Goal: Task Accomplishment & Management: Use online tool/utility

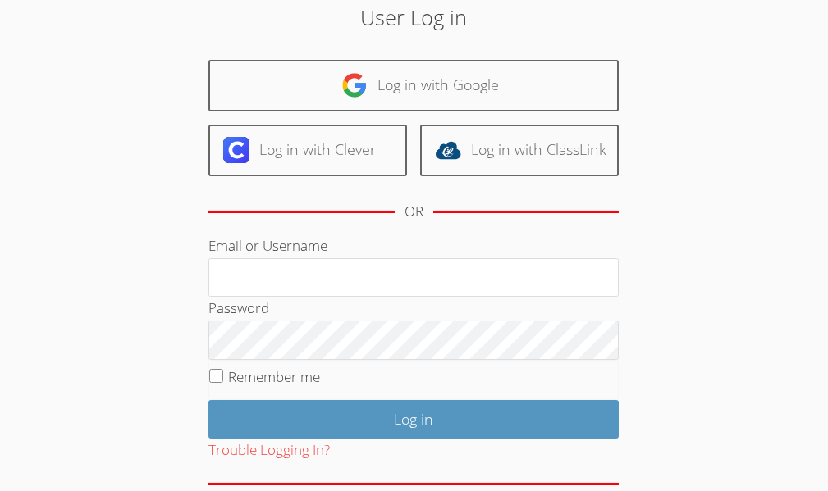
scroll to position [77, 0]
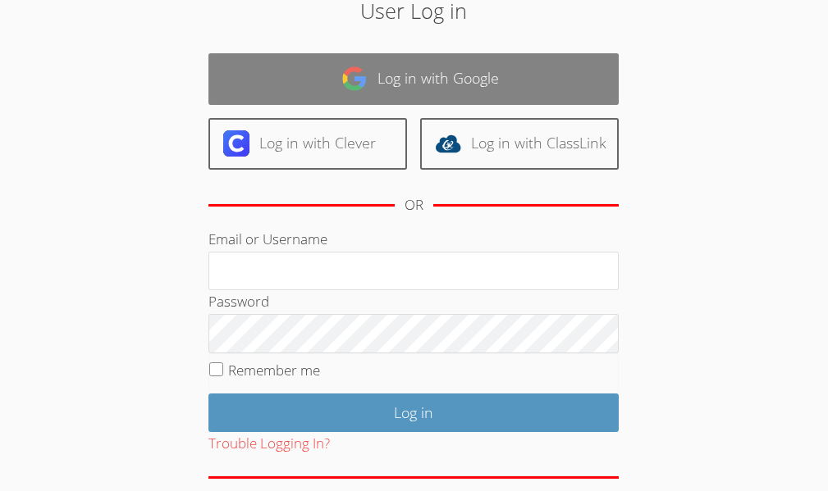
click at [332, 85] on link "Log in with Google" at bounding box center [413, 79] width 410 height 52
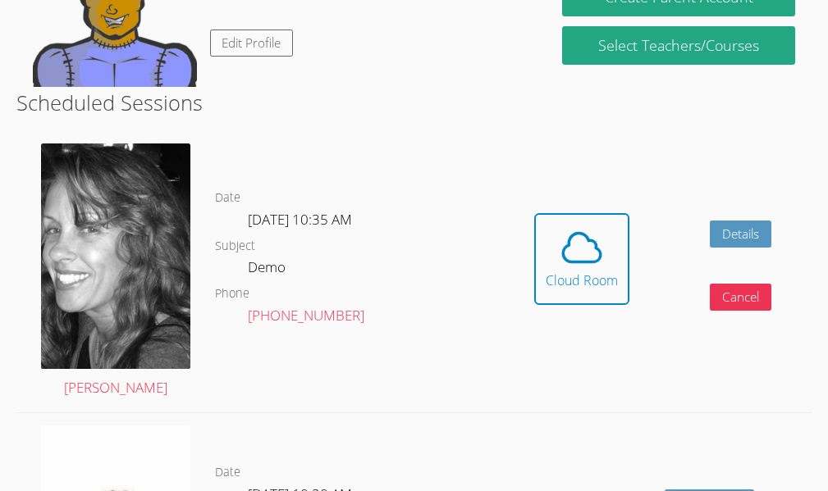
scroll to position [405, 0]
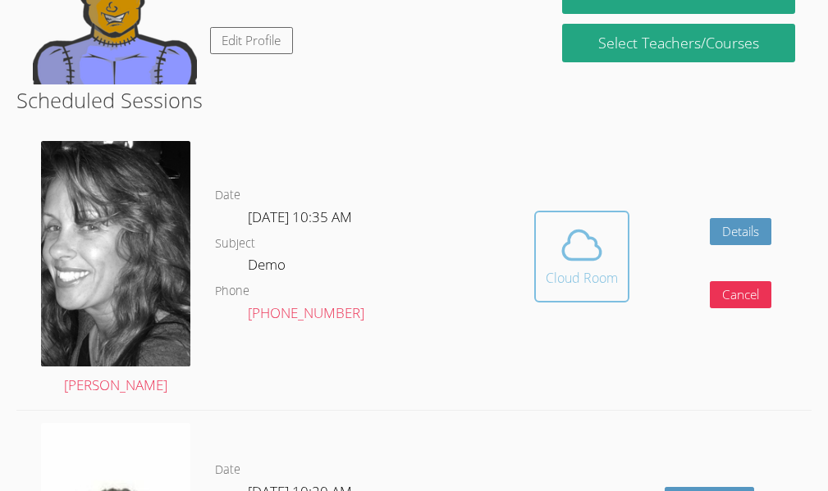
click at [571, 266] on icon at bounding box center [582, 245] width 46 height 46
click at [564, 246] on icon at bounding box center [582, 245] width 46 height 46
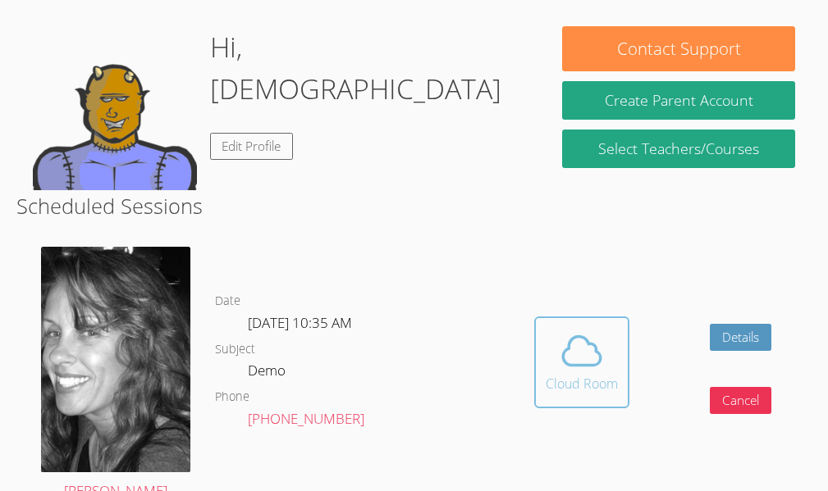
scroll to position [301, 0]
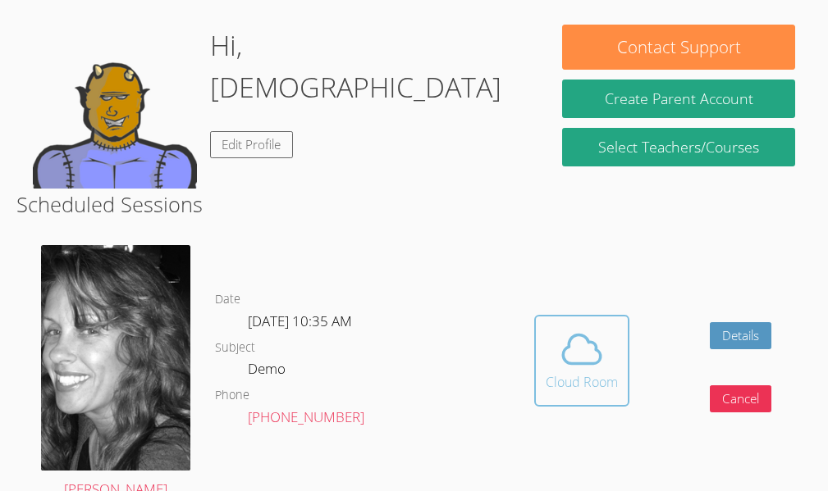
click at [605, 372] on icon at bounding box center [582, 350] width 46 height 46
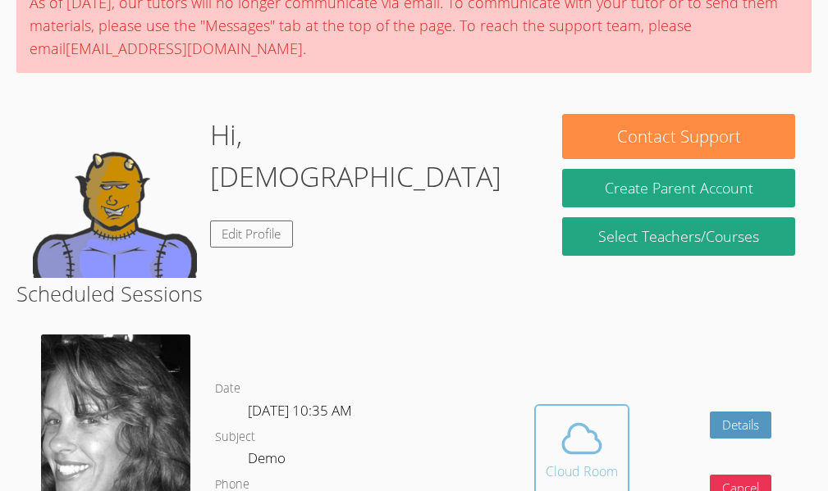
scroll to position [0, 0]
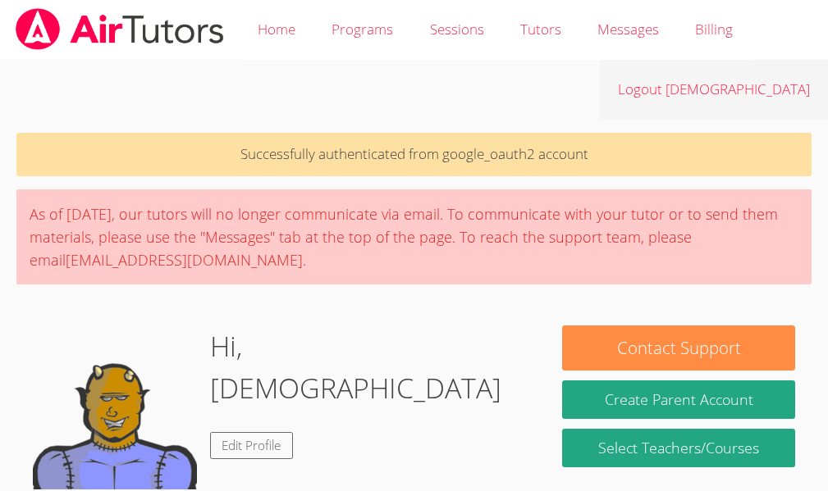
click at [749, 94] on link "Logout Christ" at bounding box center [714, 90] width 228 height 60
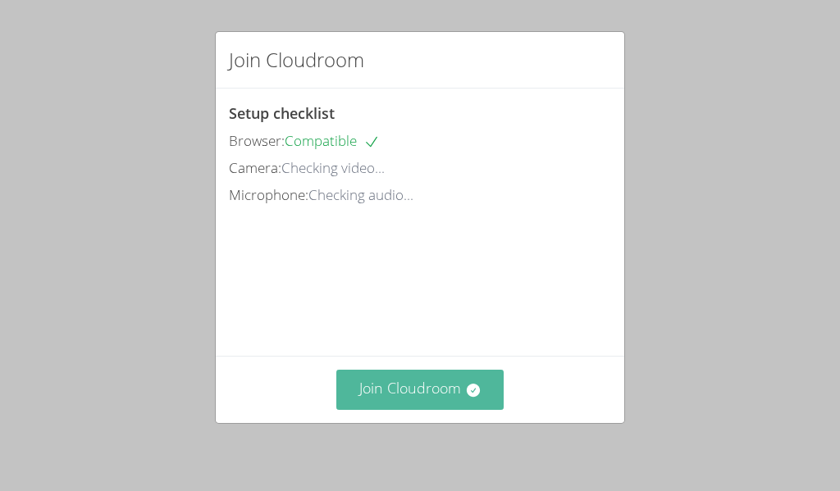
click at [359, 396] on button "Join Cloudroom" at bounding box center [420, 390] width 168 height 40
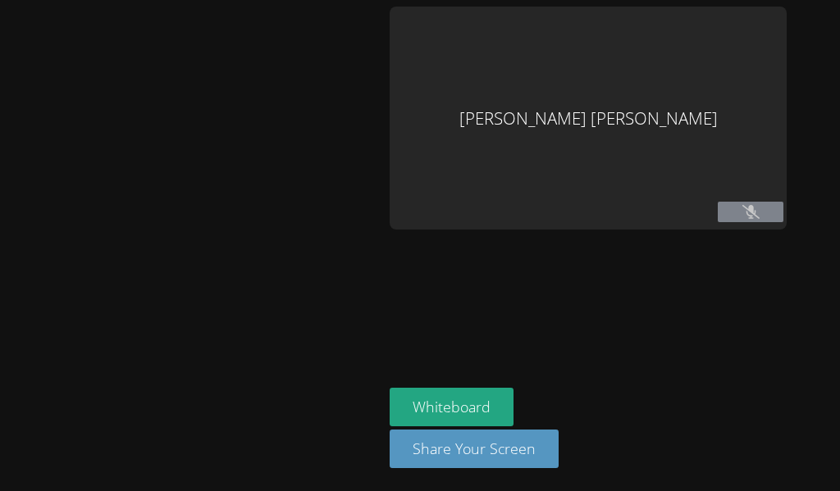
click at [72, 219] on div at bounding box center [192, 246] width 370 height 478
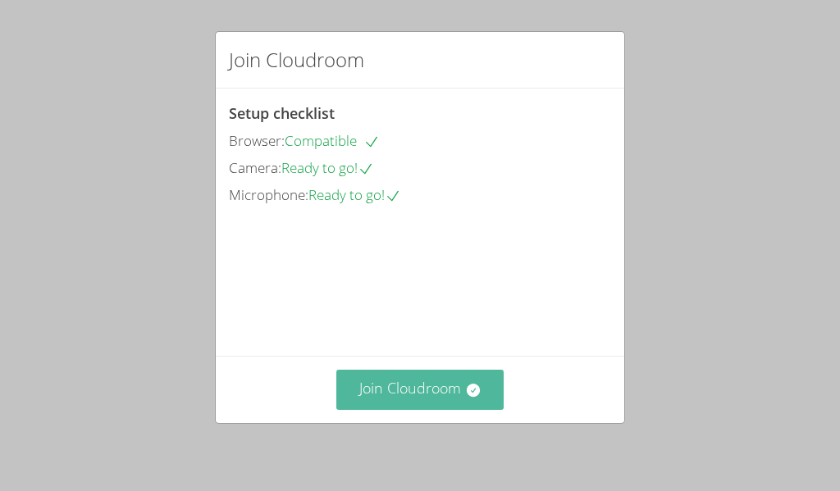
click at [465, 382] on icon at bounding box center [473, 390] width 16 height 16
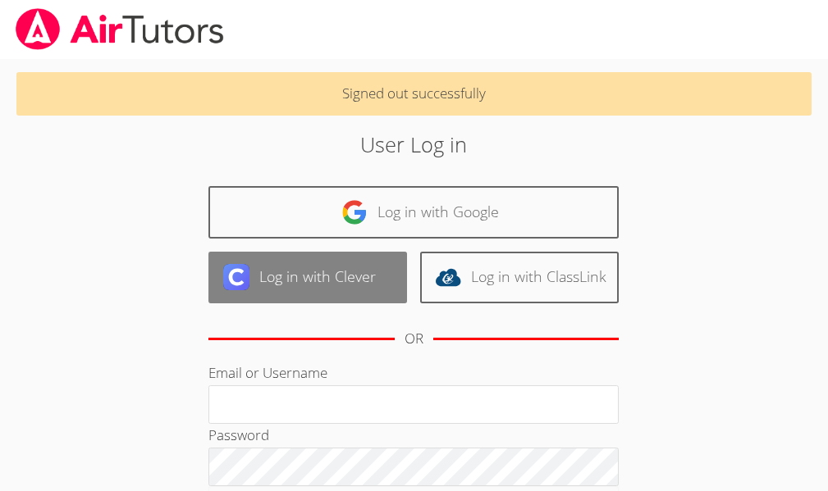
click at [344, 275] on link "Log in with Clever" at bounding box center [307, 278] width 199 height 52
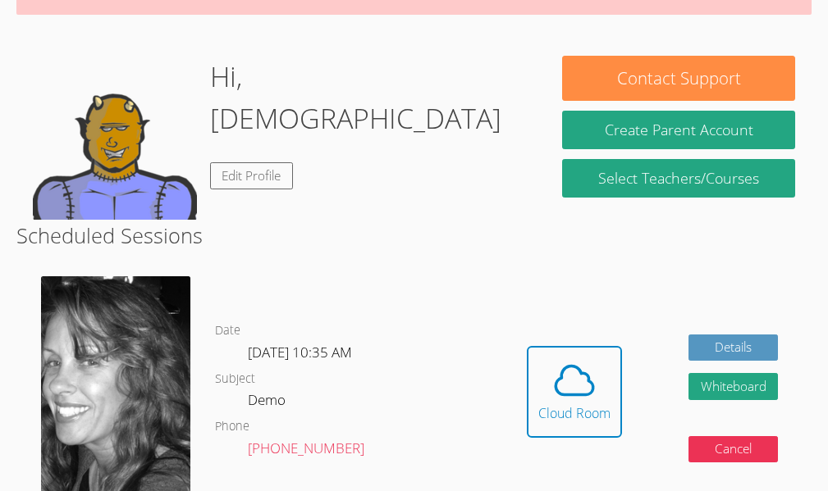
scroll to position [309, 0]
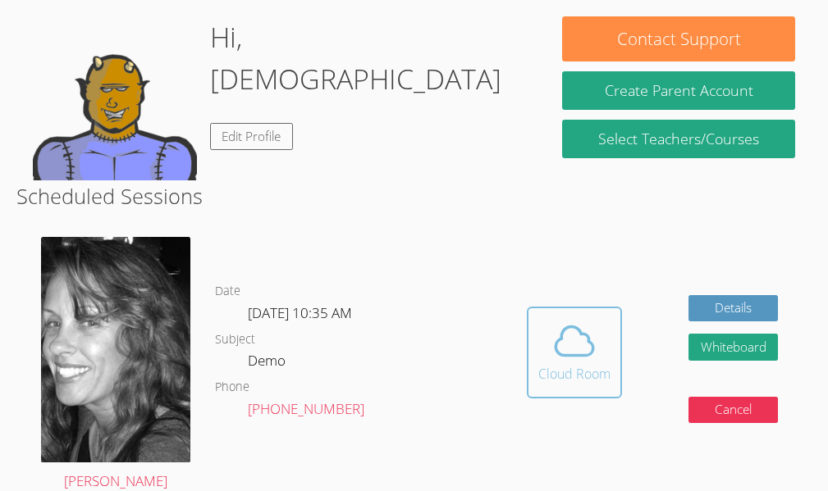
click at [593, 337] on icon at bounding box center [574, 341] width 46 height 46
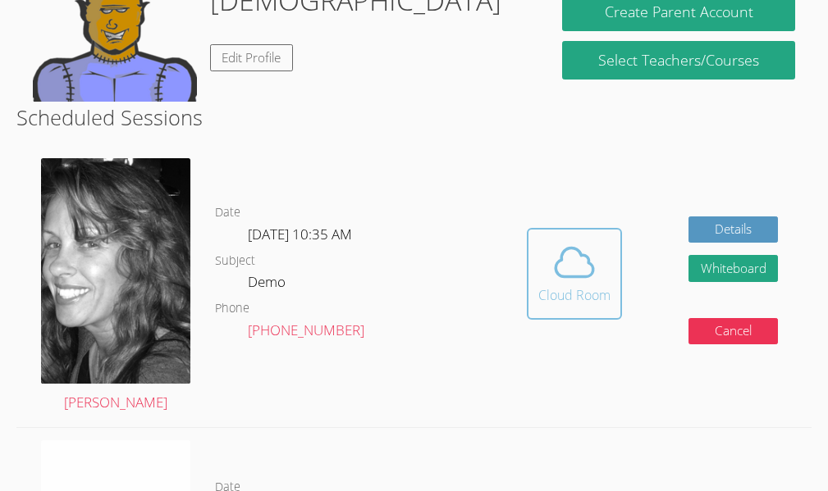
scroll to position [391, 0]
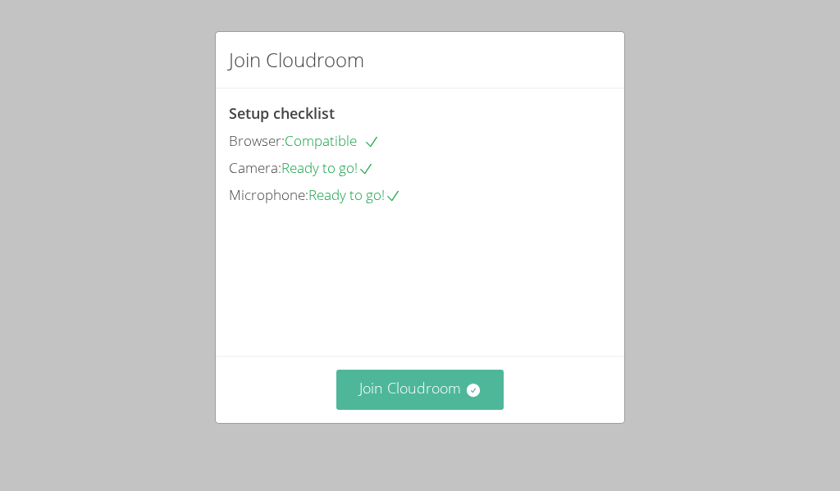
click at [428, 394] on button "Join Cloudroom" at bounding box center [420, 390] width 168 height 40
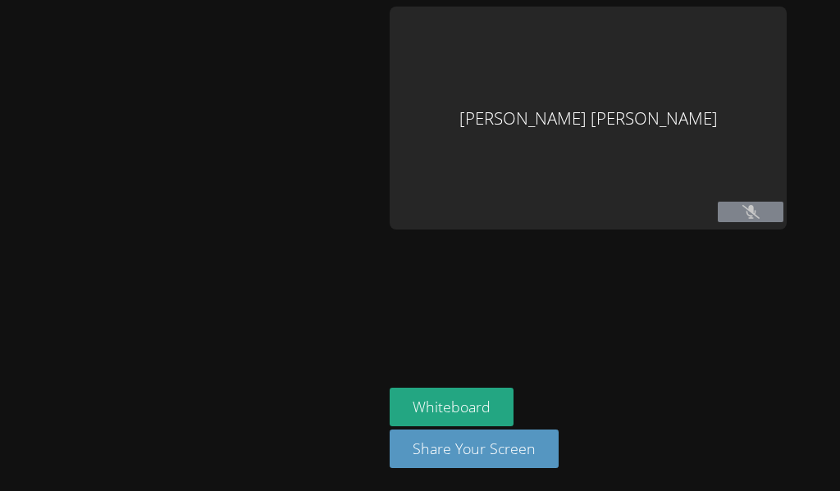
click at [733, 321] on aside "Christ Fenelon Whiteboard Share Your Screen" at bounding box center [588, 245] width 410 height 491
